Goal: Communication & Community: Answer question/provide support

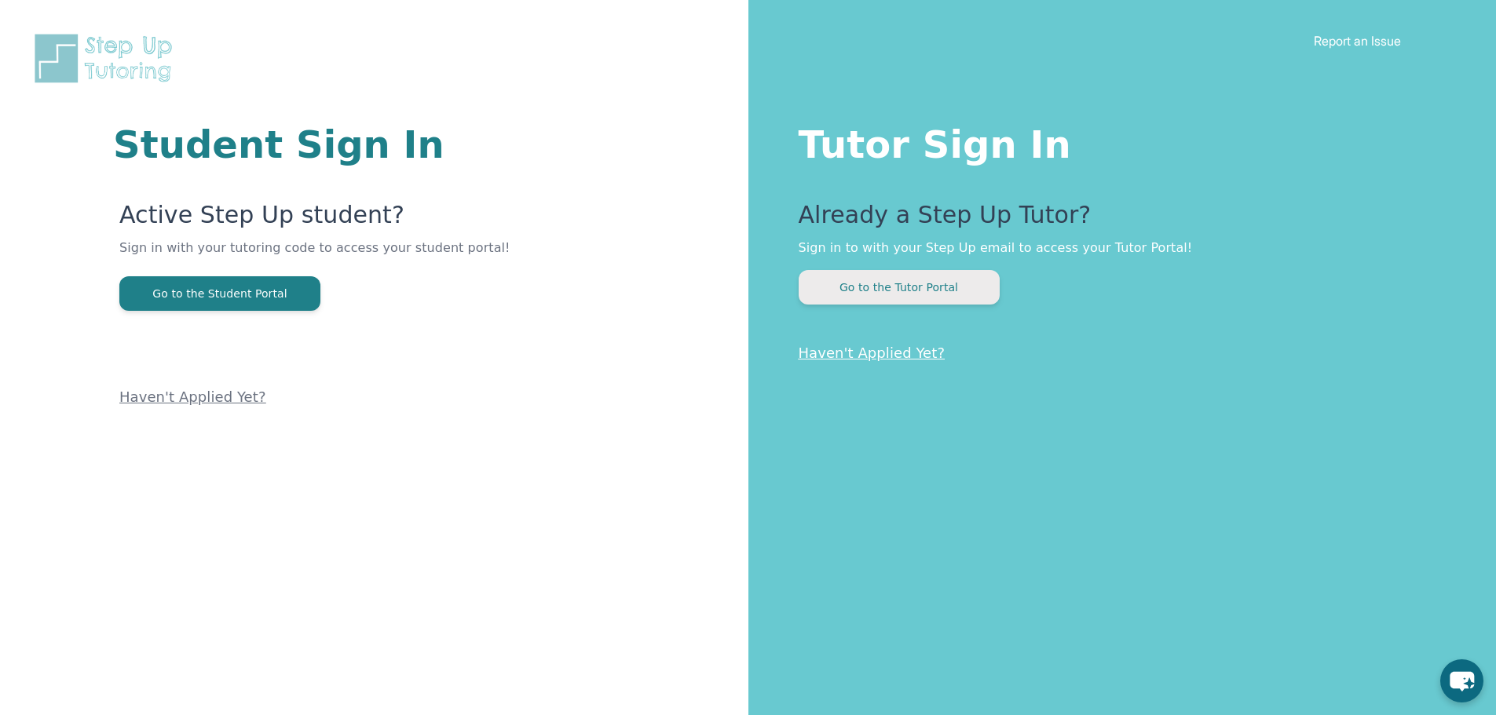
click at [923, 297] on button "Go to the Tutor Portal" at bounding box center [899, 287] width 201 height 35
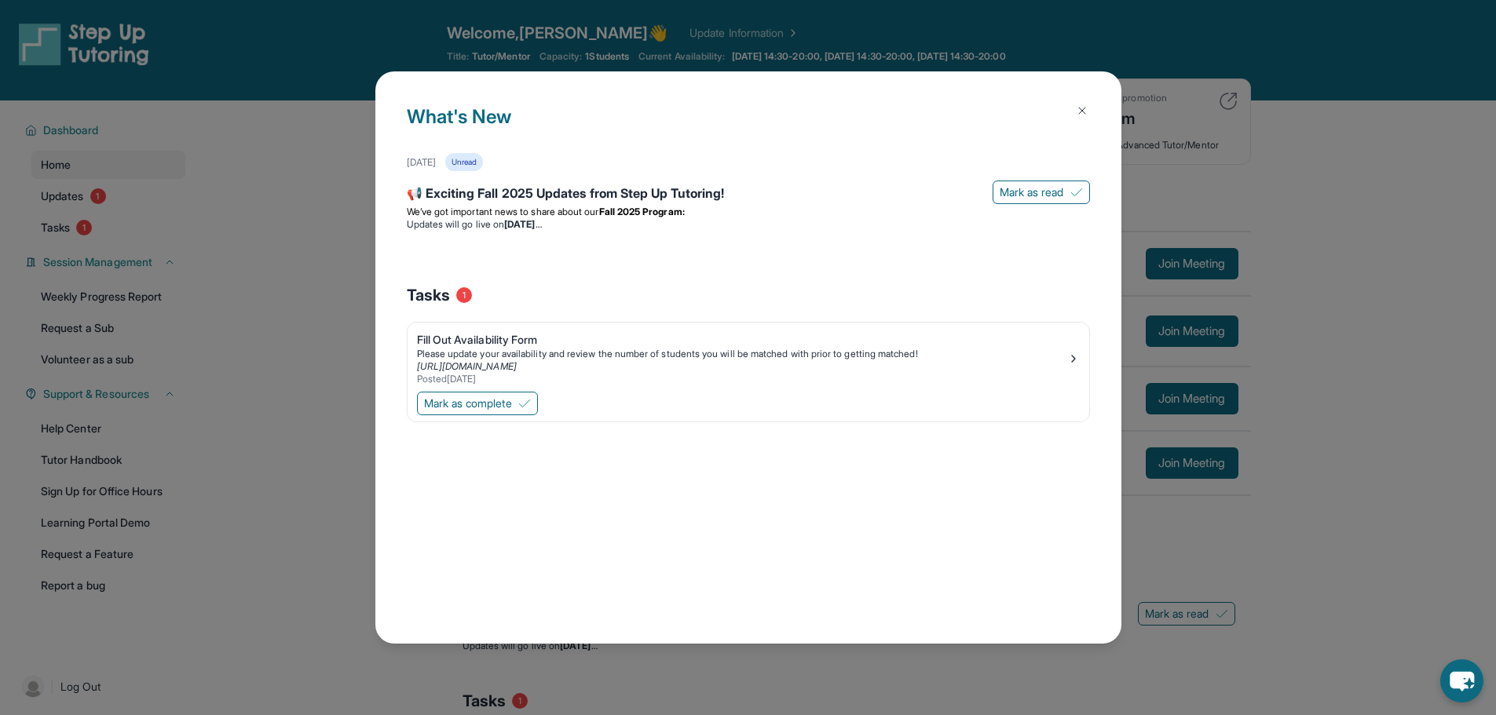
click at [1091, 119] on button at bounding box center [1081, 110] width 31 height 31
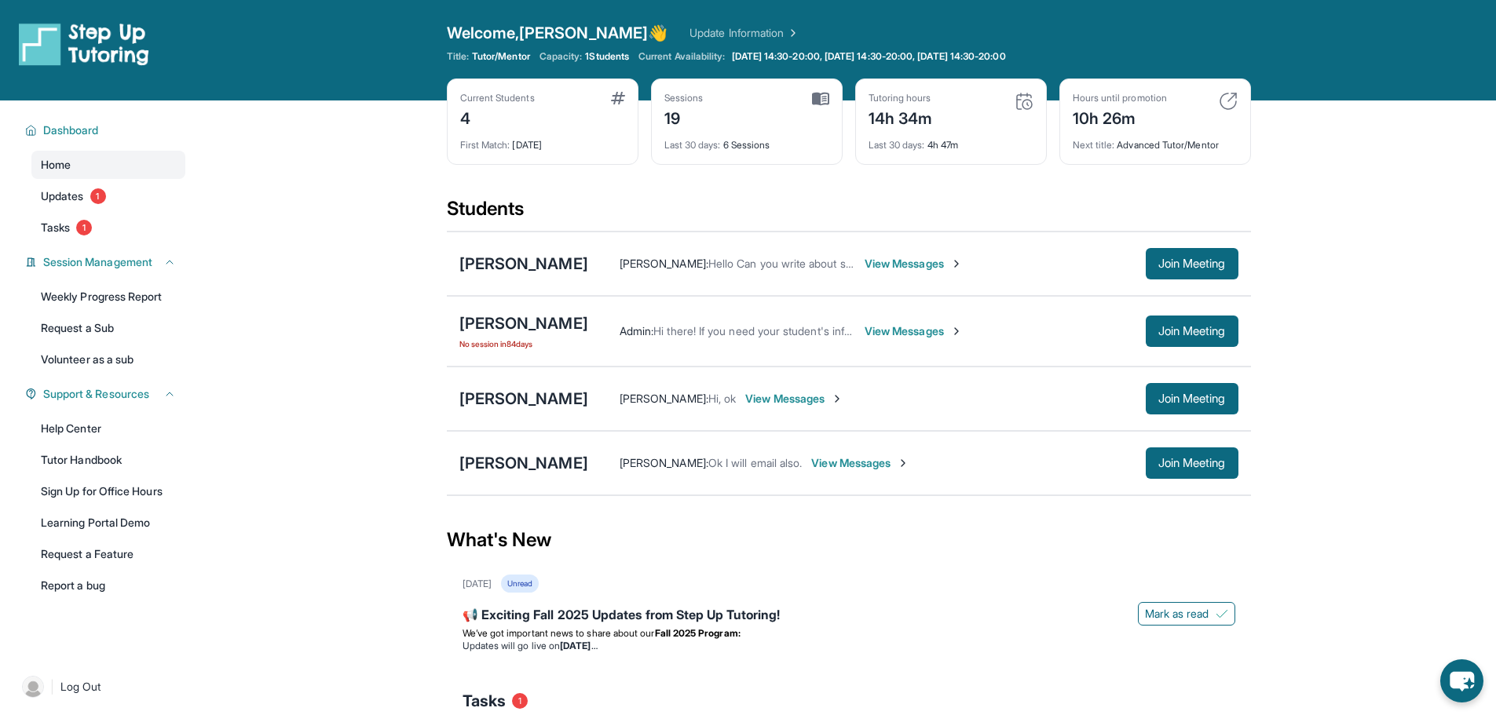
click at [541, 142] on div "First Match : [DATE]" at bounding box center [542, 141] width 165 height 22
click at [643, 196] on div "Current Students 4 First Match : [DATE] Sessions 19 Last 30 days : 6 Sessions T…" at bounding box center [849, 138] width 804 height 118
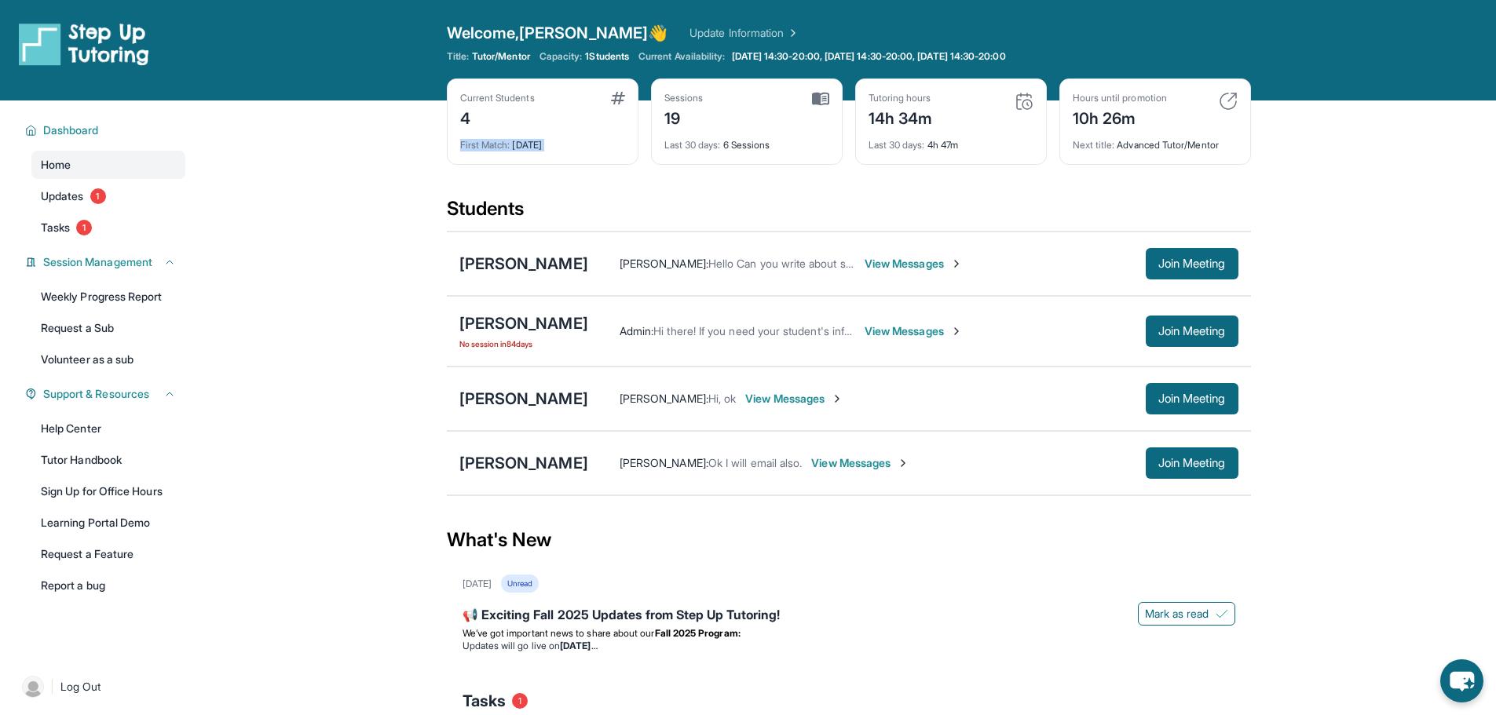
click at [643, 196] on div "Current Students 4 First Match : [DATE] Sessions 19 Last 30 days : 6 Sessions T…" at bounding box center [849, 138] width 804 height 118
click at [1006, 50] on span "[DATE] 14:30-20:00, [DATE] 14:30-20:00, [DATE] 14:30-20:00" at bounding box center [869, 56] width 274 height 13
click at [1084, 33] on div "Welcome, [PERSON_NAME] 👋 Update Information" at bounding box center [849, 33] width 804 height 22
click at [1308, 46] on div "Open sidebar Welcome, [PERSON_NAME] 👋 Update Information Title: Tutor/Mentor Ca…" at bounding box center [748, 50] width 1496 height 101
click at [1232, 102] on img at bounding box center [1228, 101] width 19 height 19
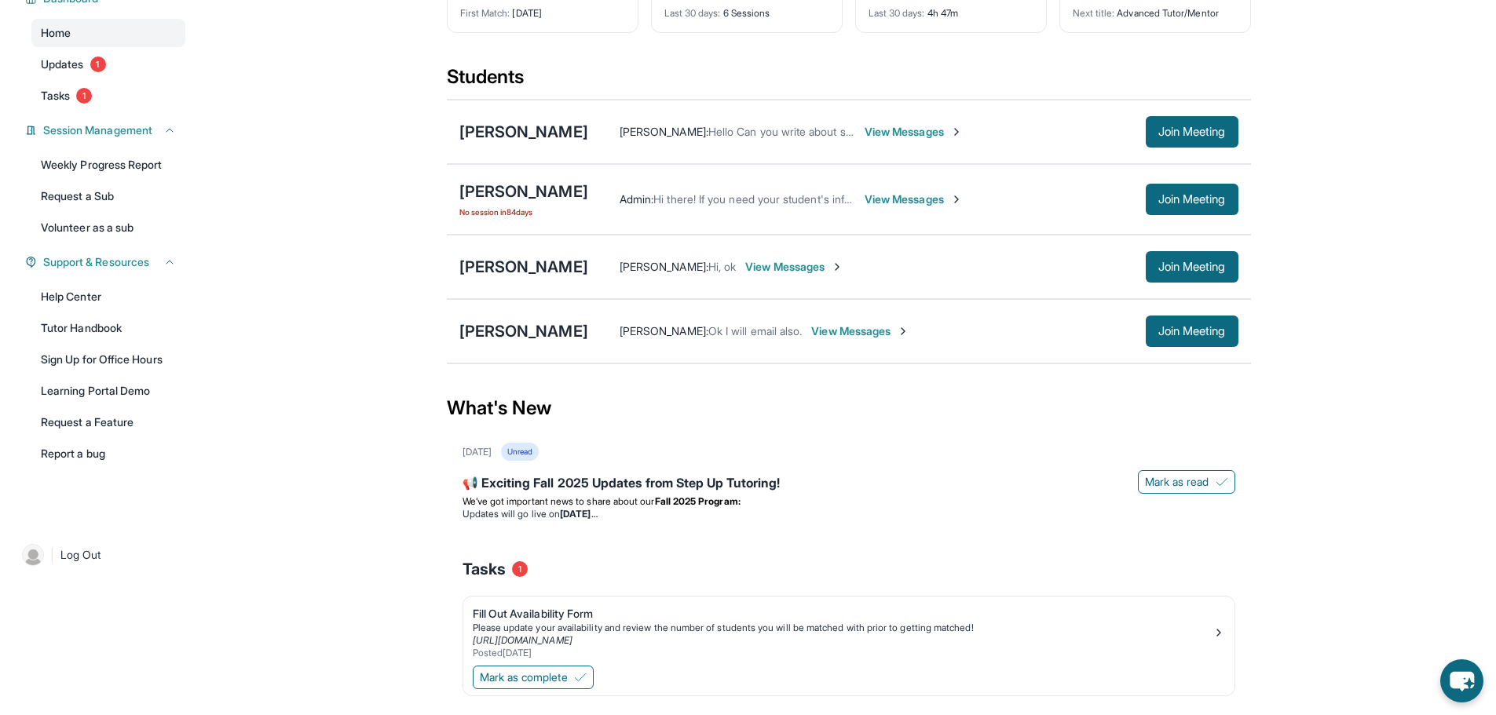
scroll to position [16, 0]
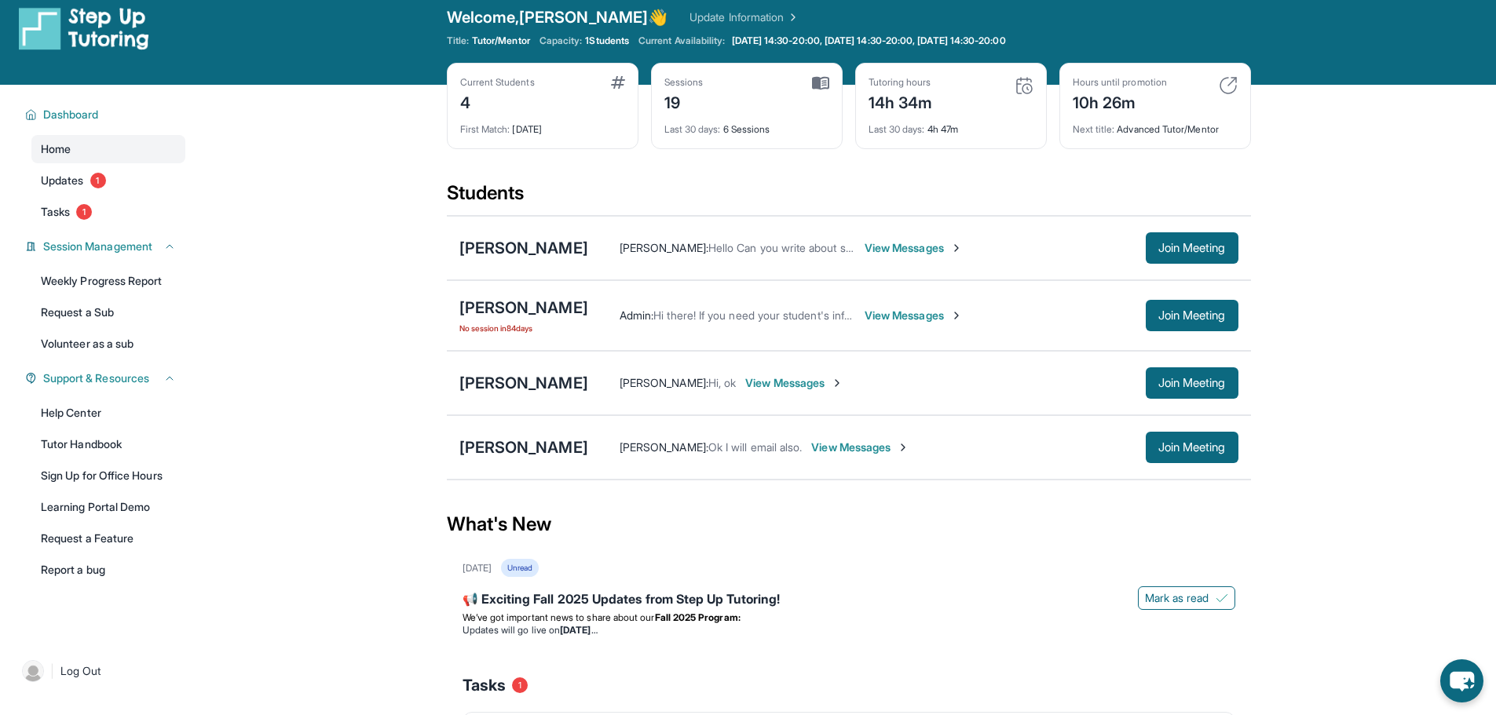
click at [816, 445] on span "View Messages" at bounding box center [860, 448] width 98 height 16
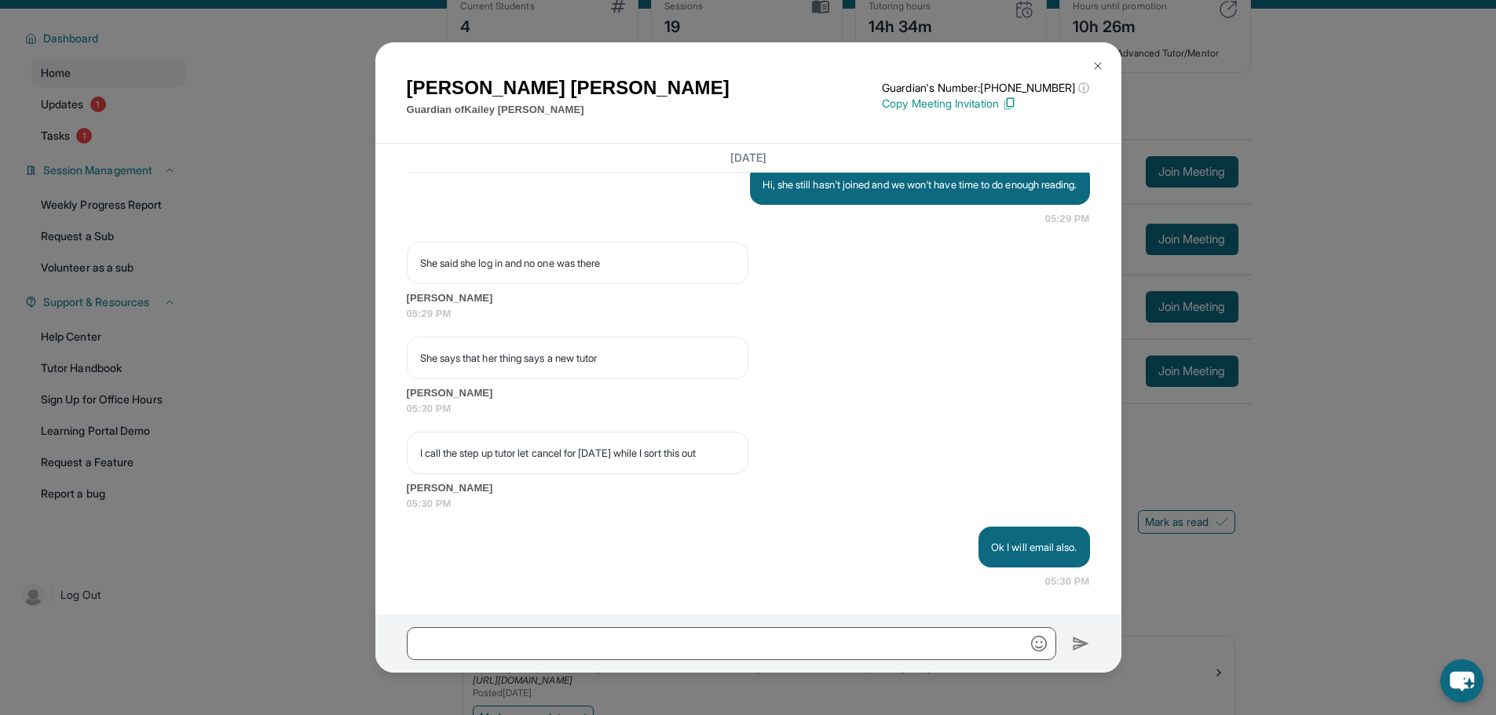
scroll to position [94, 0]
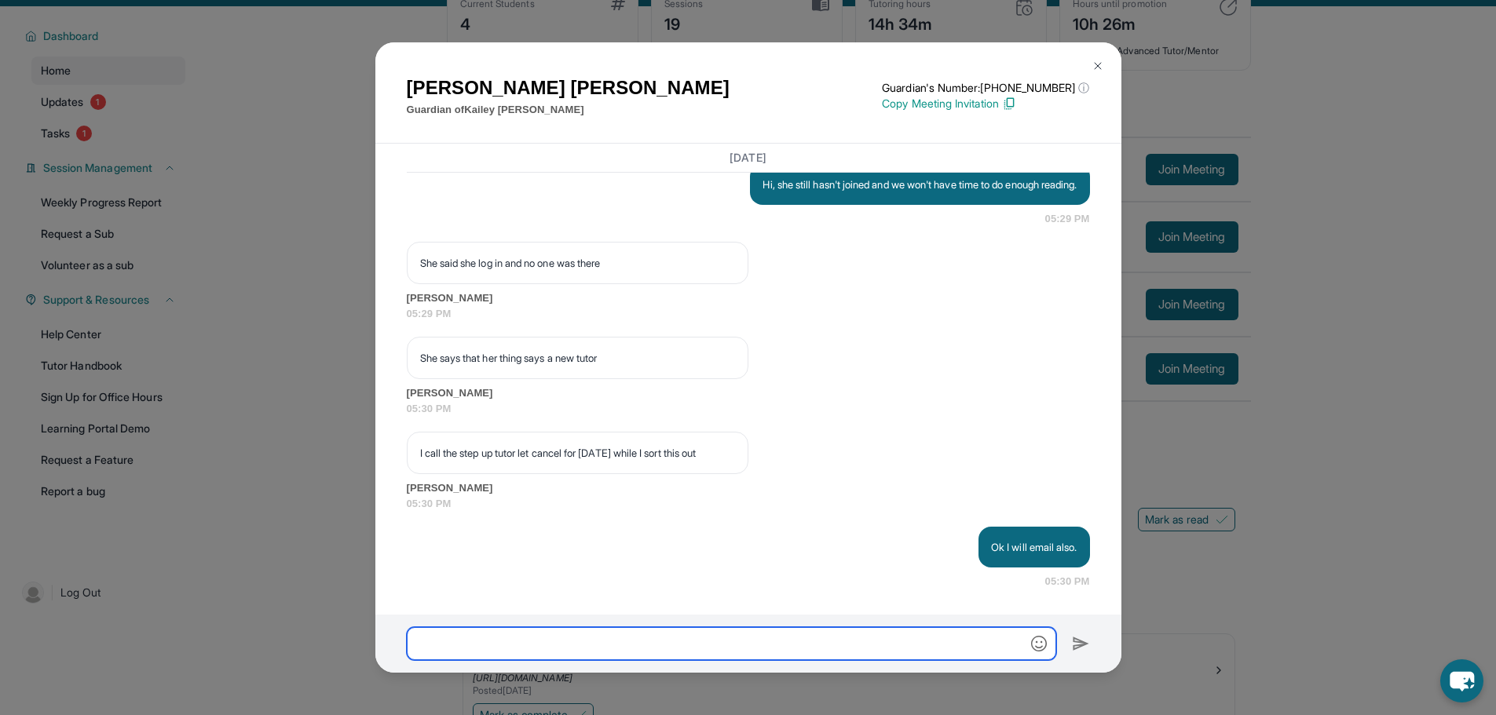
click at [736, 636] on input "text" at bounding box center [731, 643] width 649 height 33
type input "**********"
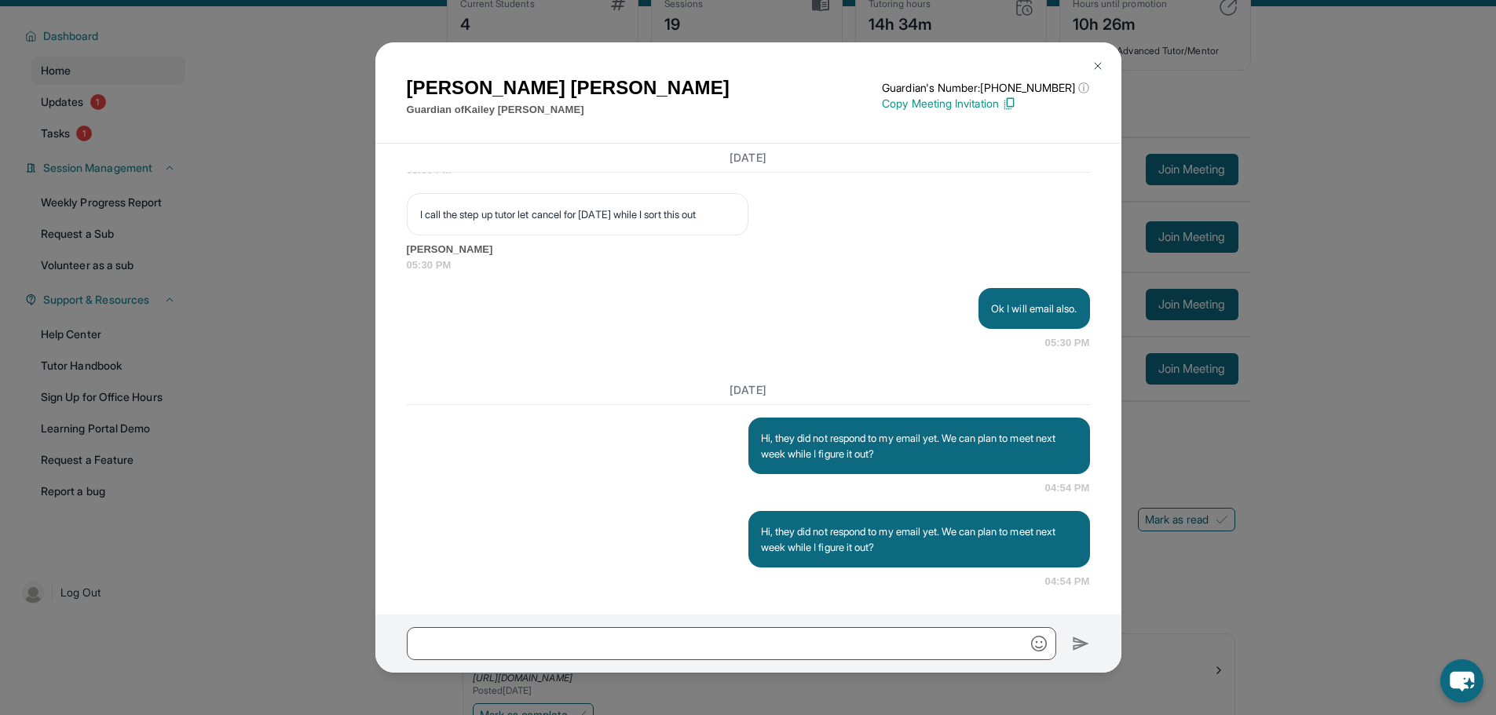
scroll to position [19736, 0]
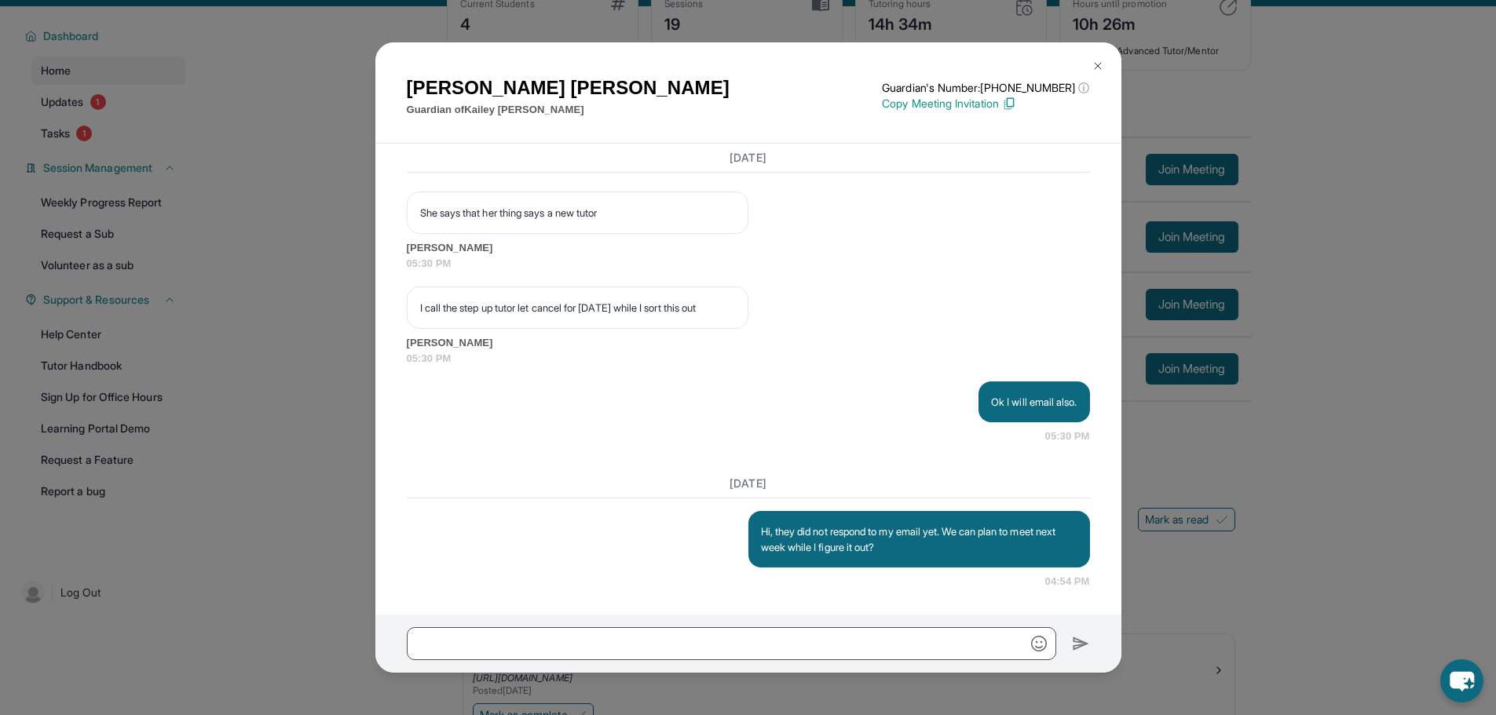
drag, startPoint x: 1031, startPoint y: 545, endPoint x: 945, endPoint y: 451, distance: 127.3
click at [945, 451] on div "[DATE] <p>**New Step Up [PERSON_NAME] Chat**: Hi [PERSON_NAME]! This is the sta…" at bounding box center [748, 379] width 746 height 471
click at [1102, 64] on img at bounding box center [1097, 66] width 13 height 13
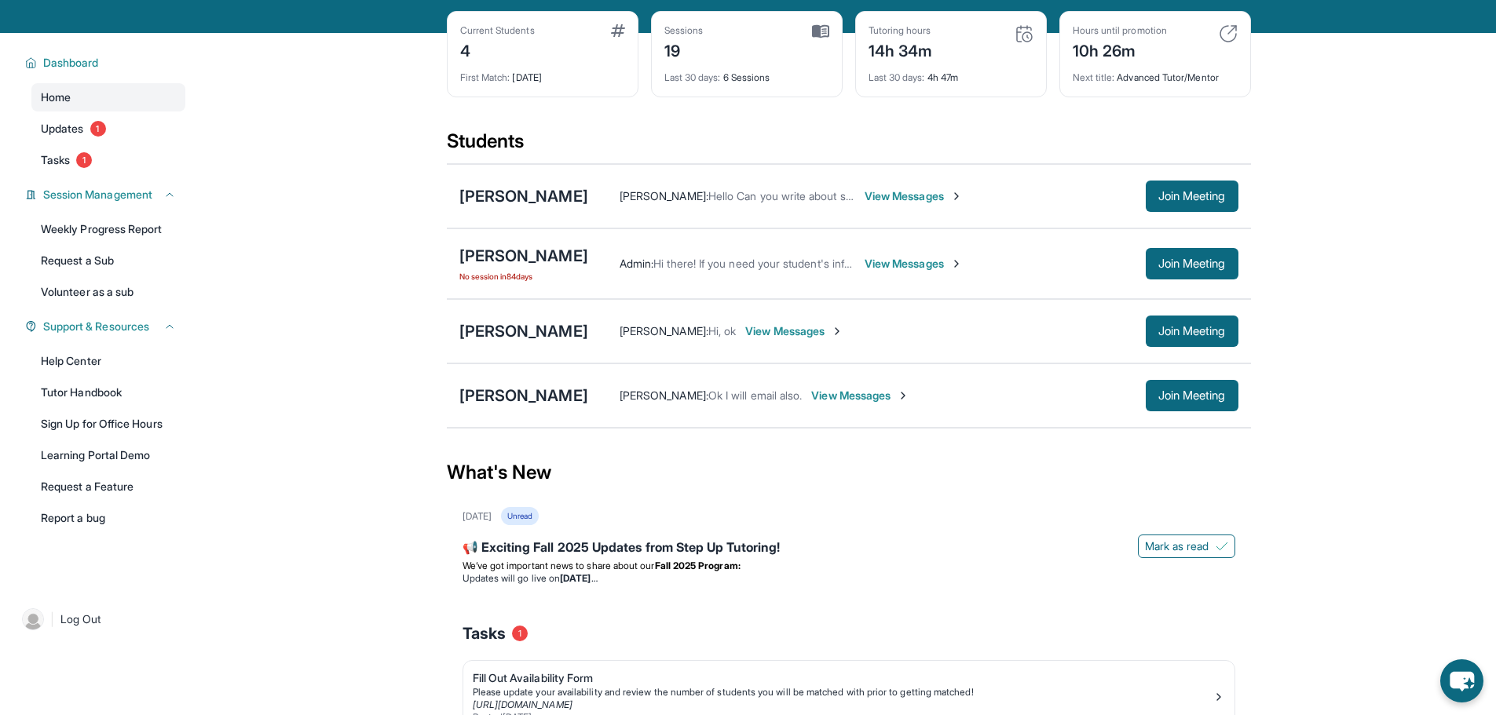
scroll to position [0, 0]
